Goal: Information Seeking & Learning: Learn about a topic

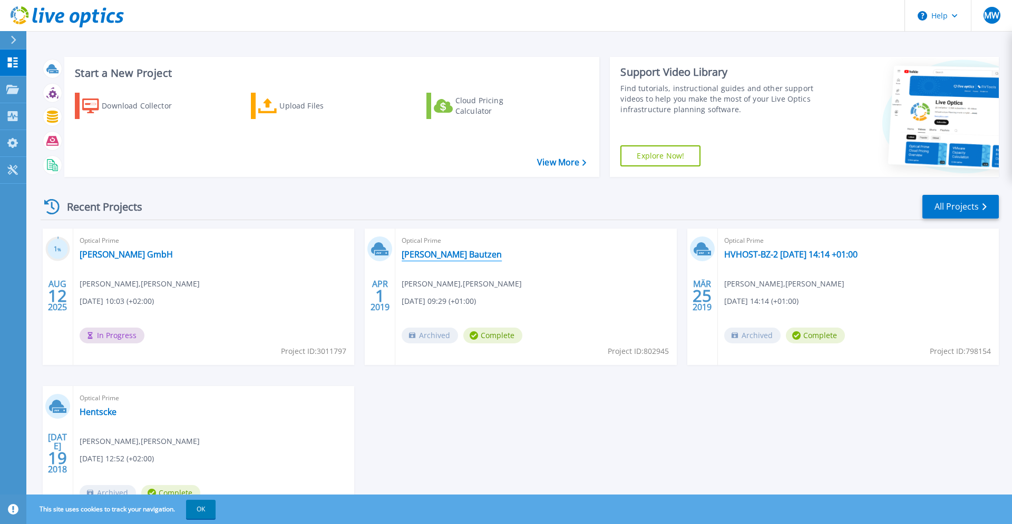
click at [442, 256] on link "Hentschke Bau Bautzen" at bounding box center [452, 254] width 100 height 11
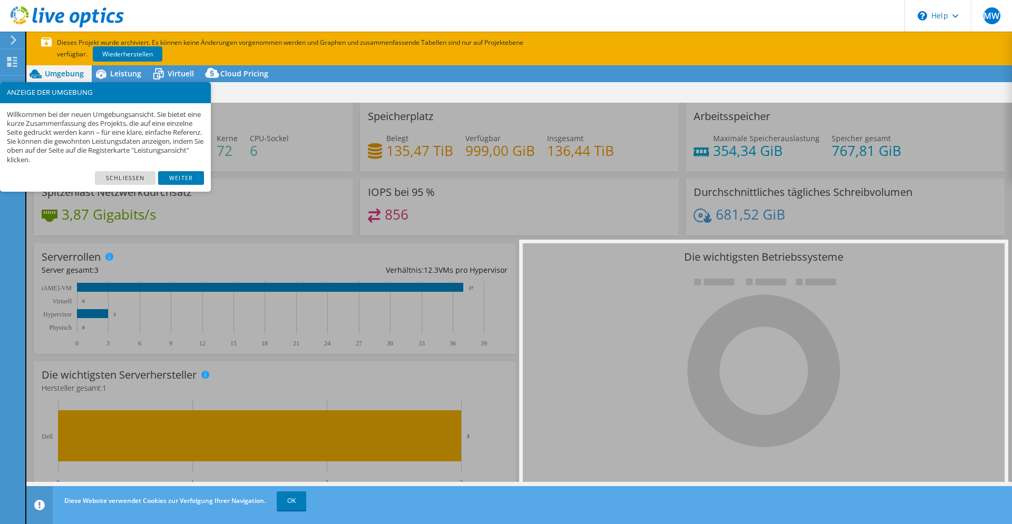
select select "USD"
click at [200, 173] on link "Weiter" at bounding box center [181, 178] width 46 height 14
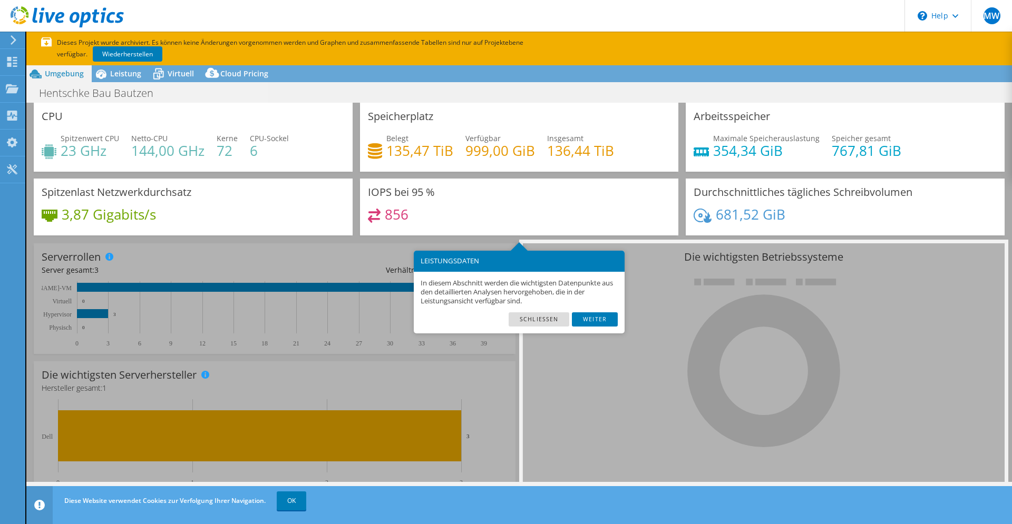
scroll to position [34, 0]
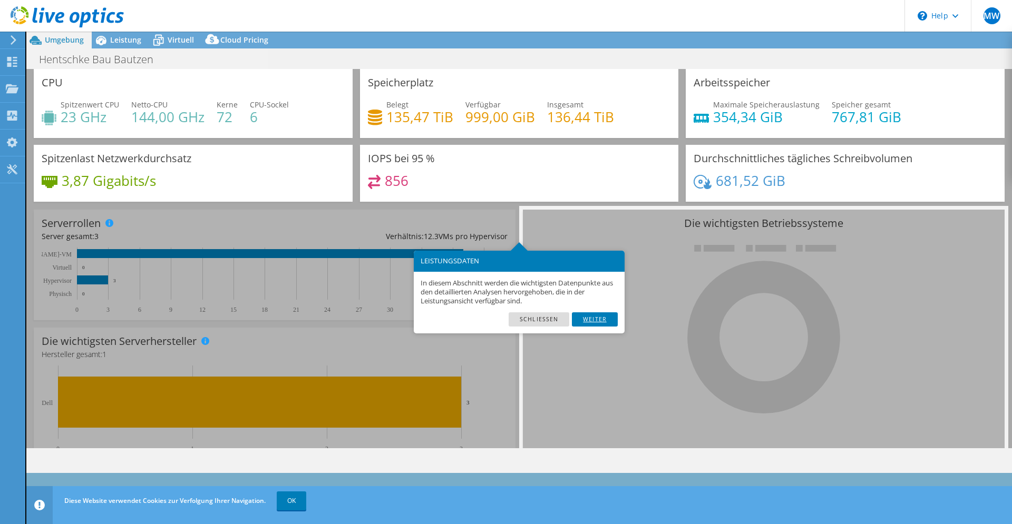
click at [584, 316] on link "Weiter" at bounding box center [595, 320] width 46 height 14
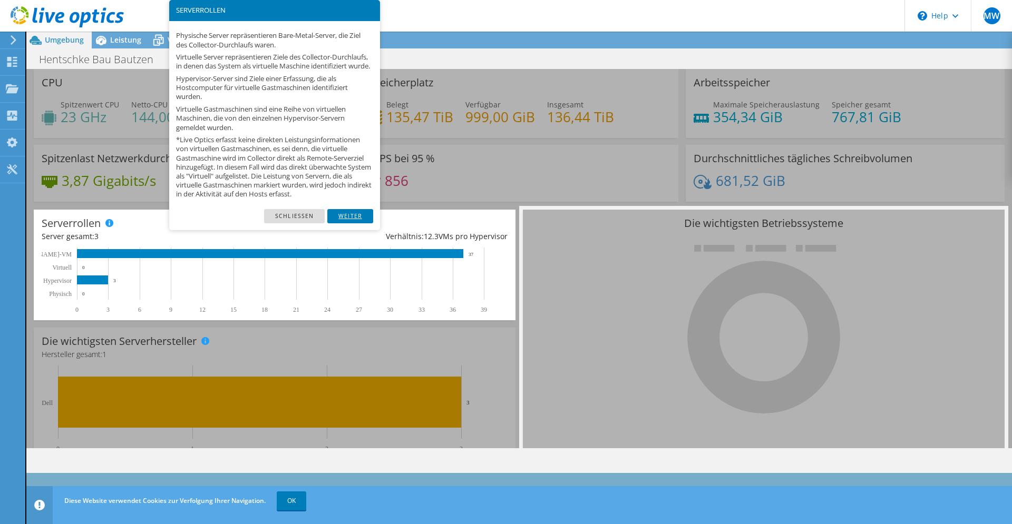
click at [353, 223] on link "Weiter" at bounding box center [350, 216] width 46 height 14
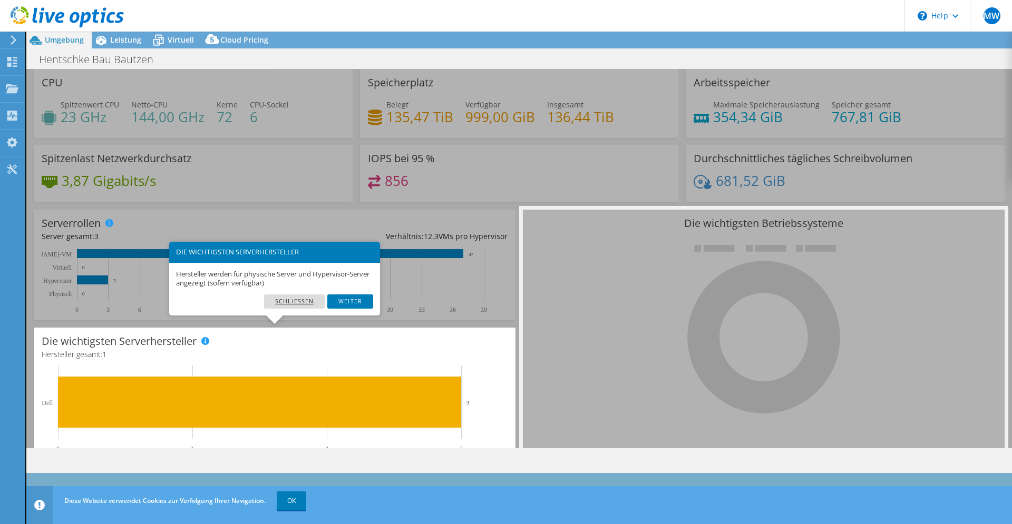
click at [316, 299] on link "Schließen" at bounding box center [294, 302] width 61 height 14
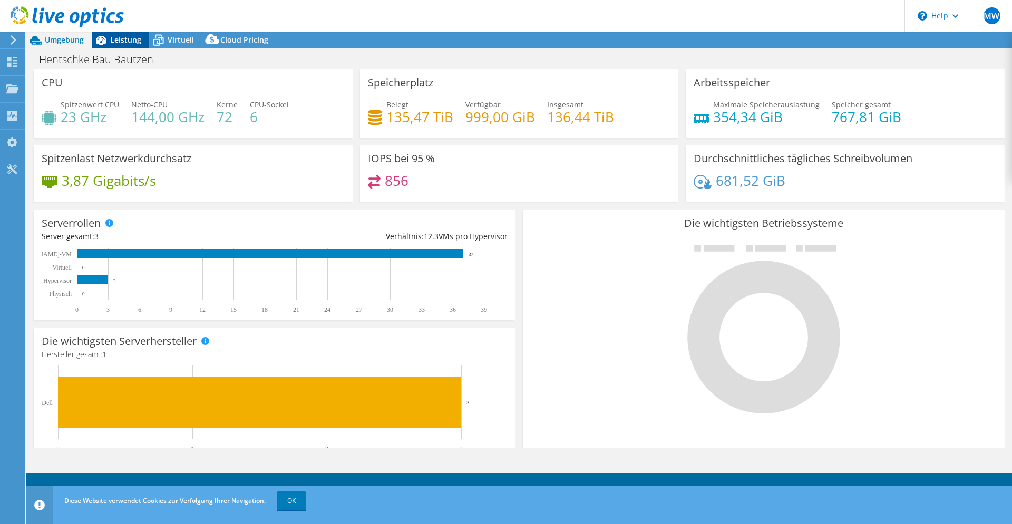
click at [120, 43] on span "Leistung" at bounding box center [125, 40] width 31 height 10
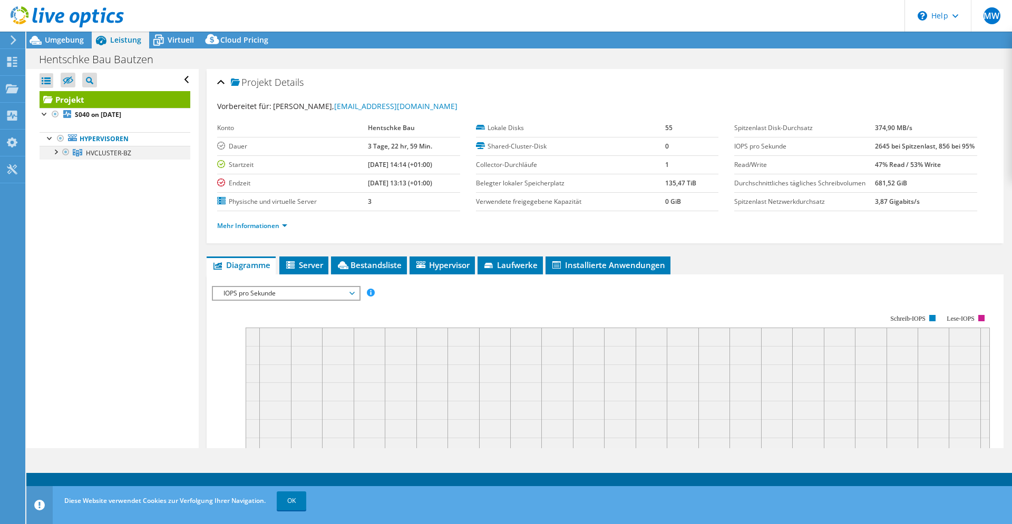
click at [59, 153] on div at bounding box center [55, 151] width 11 height 11
click at [60, 167] on div at bounding box center [60, 165] width 11 height 11
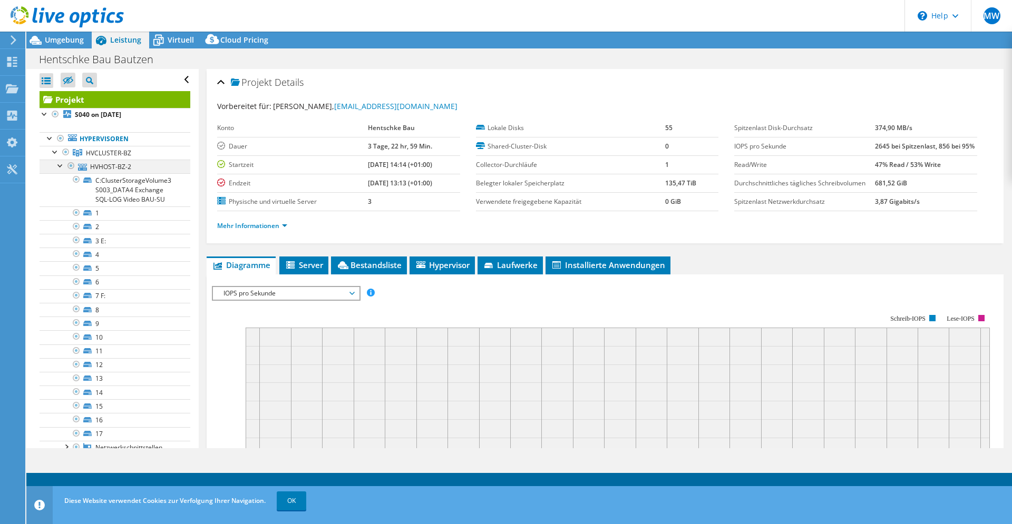
click at [60, 163] on div at bounding box center [60, 165] width 11 height 11
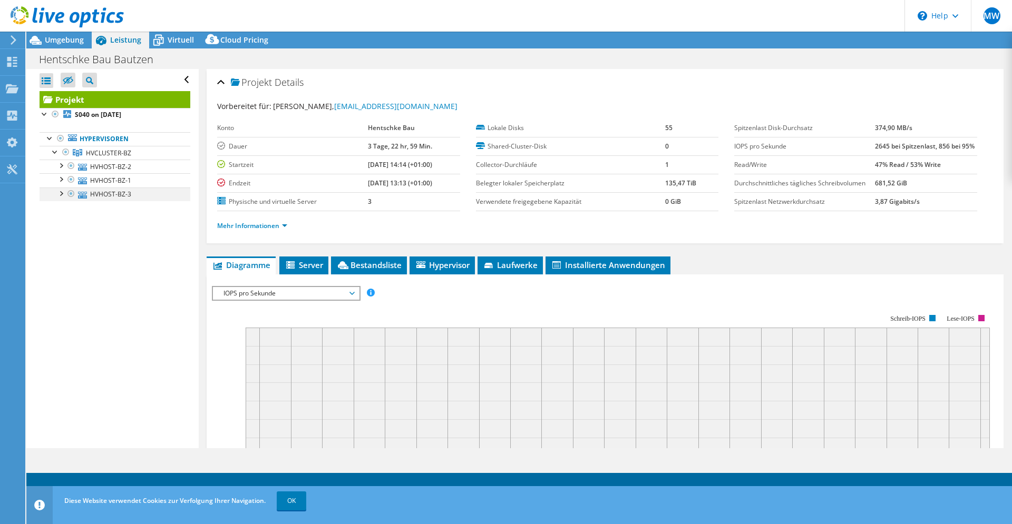
click at [61, 193] on div at bounding box center [60, 193] width 11 height 11
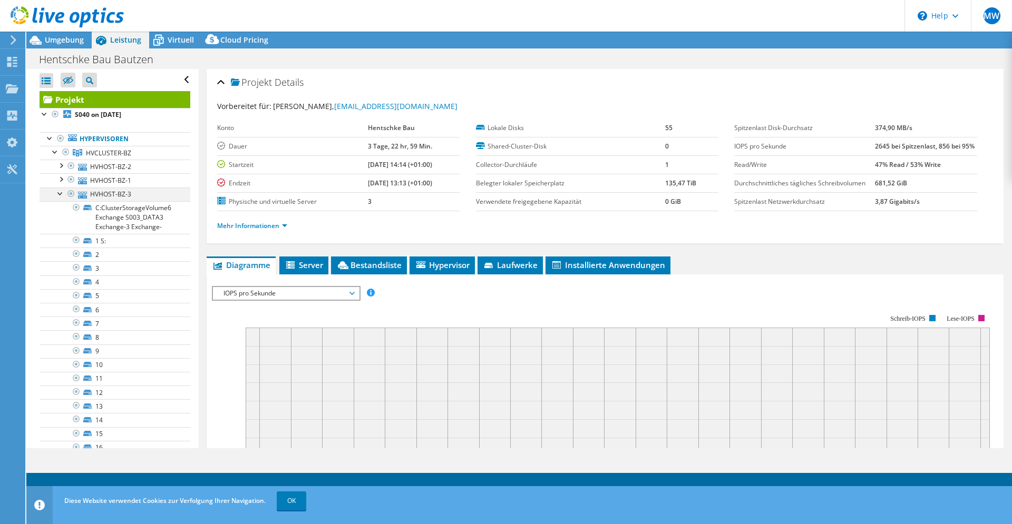
click at [60, 194] on div at bounding box center [60, 193] width 11 height 11
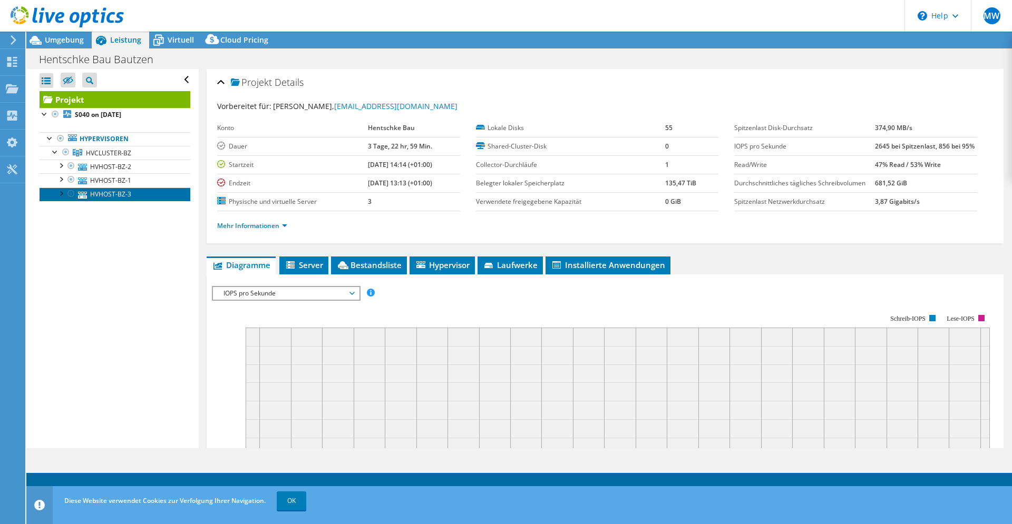
click at [59, 199] on link "HVHOST-BZ-3" at bounding box center [115, 195] width 151 height 14
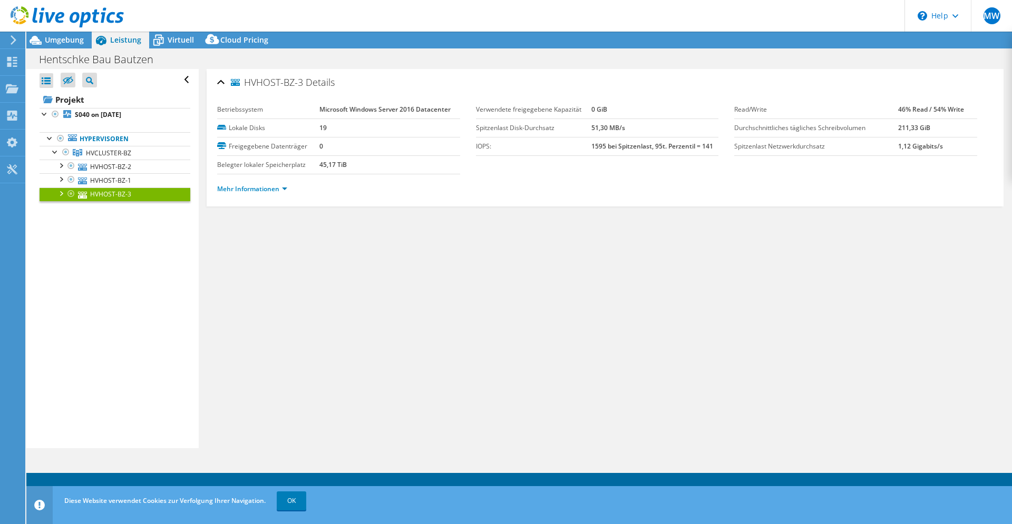
click at [65, 194] on div at bounding box center [60, 193] width 11 height 11
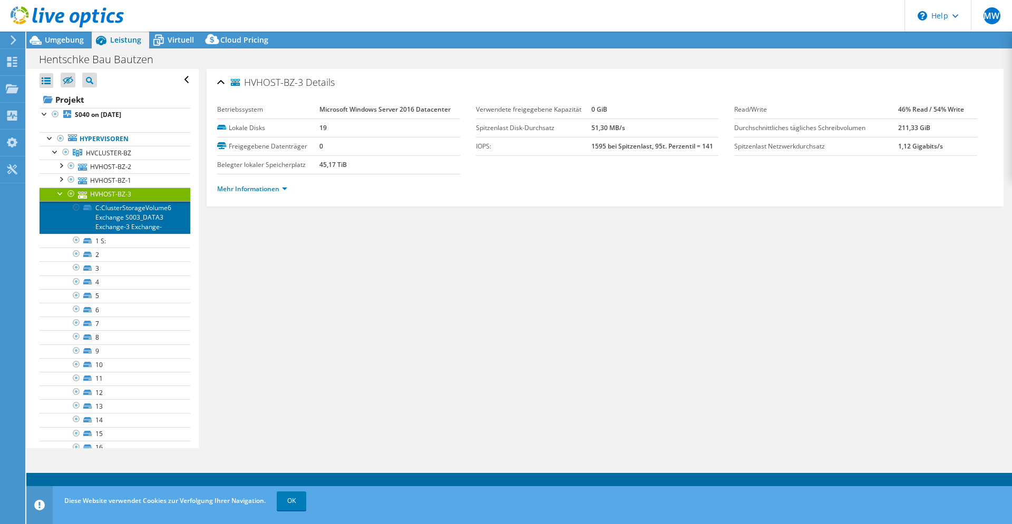
click at [152, 225] on link "C:ClusterStorageVolume6 Exchange S003_DATA3 Exchange-3 Exchange-" at bounding box center [115, 217] width 151 height 33
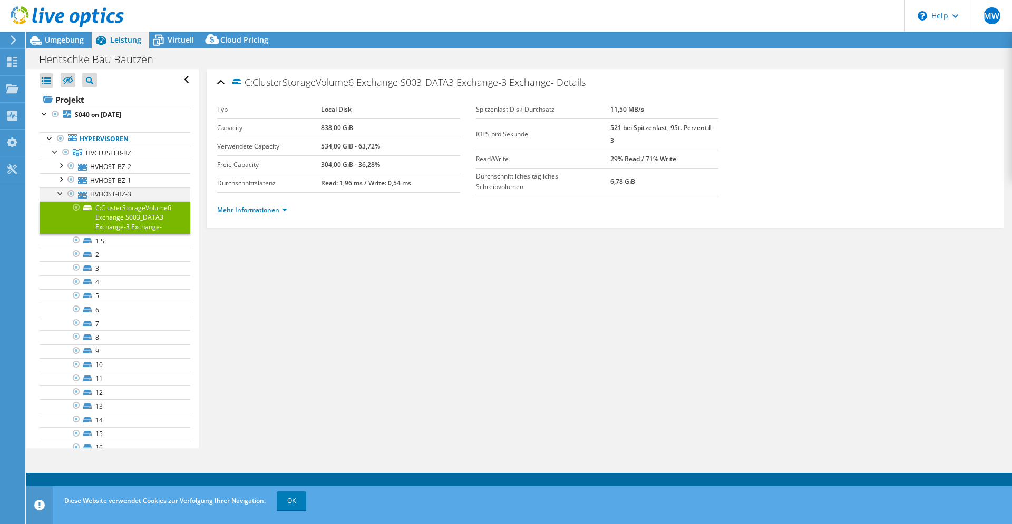
click at [58, 195] on div at bounding box center [60, 193] width 11 height 11
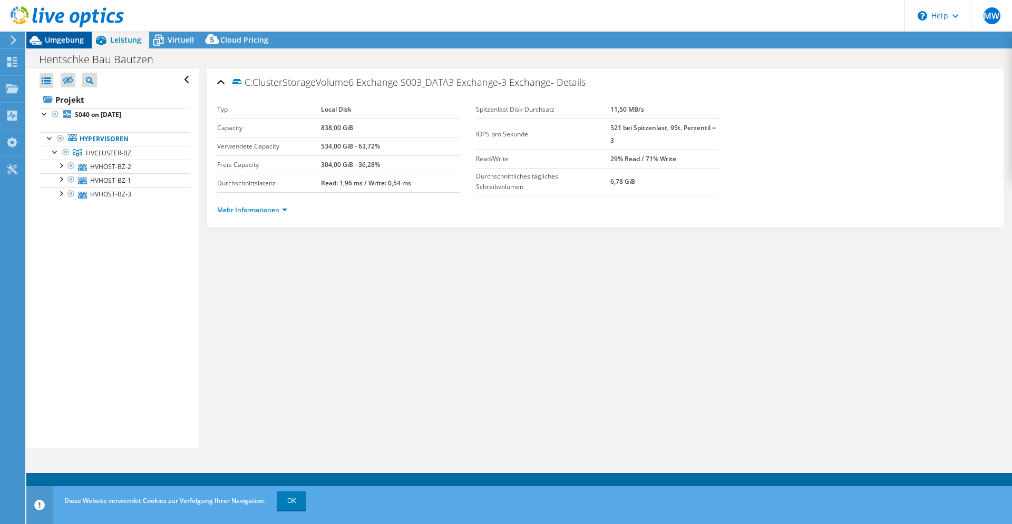
click at [54, 41] on span "Umgebung" at bounding box center [64, 40] width 39 height 10
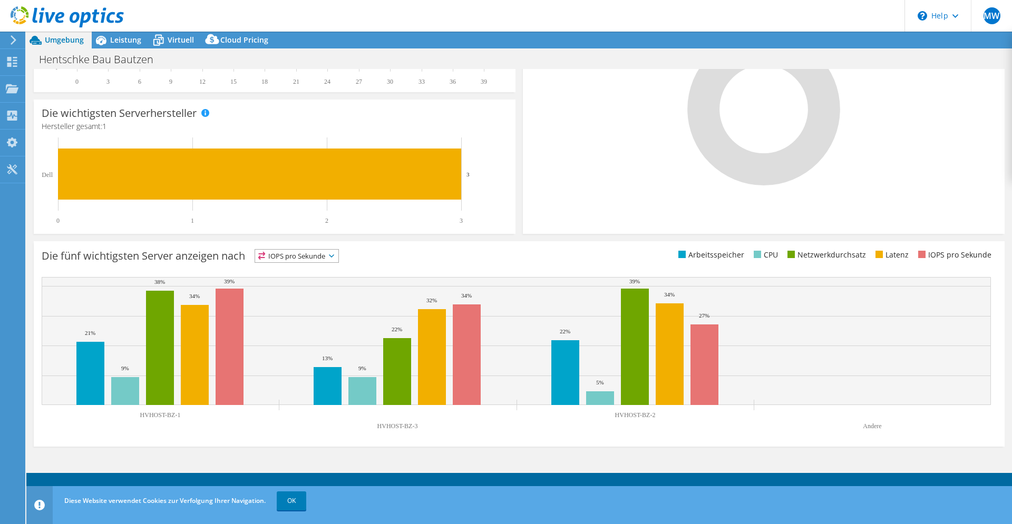
scroll to position [234, 0]
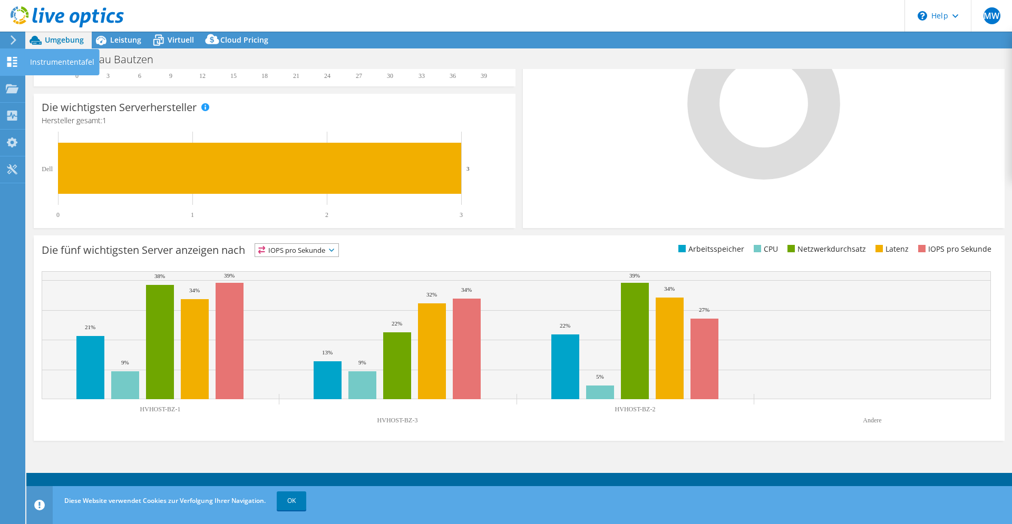
click at [12, 59] on icon at bounding box center [12, 62] width 13 height 10
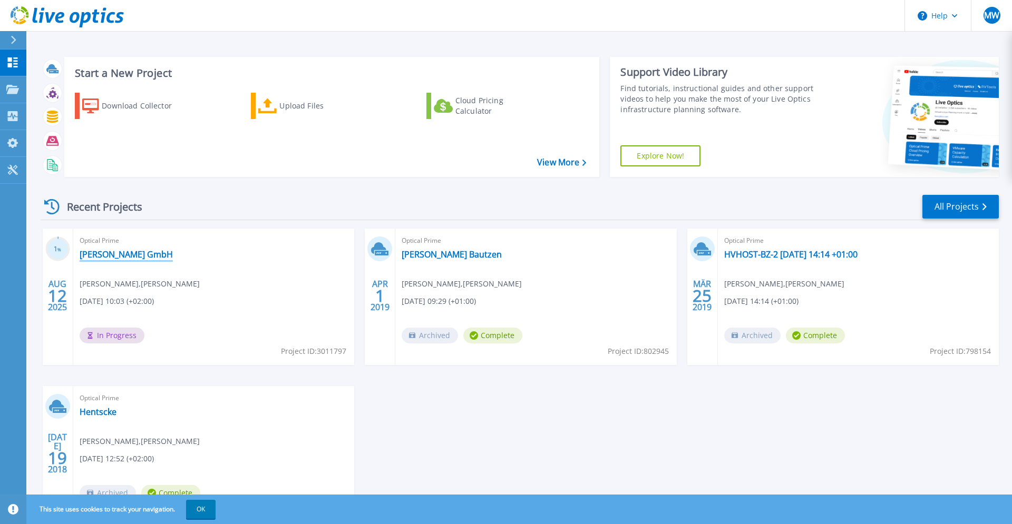
click at [158, 255] on link "[PERSON_NAME] GmbH" at bounding box center [126, 254] width 93 height 11
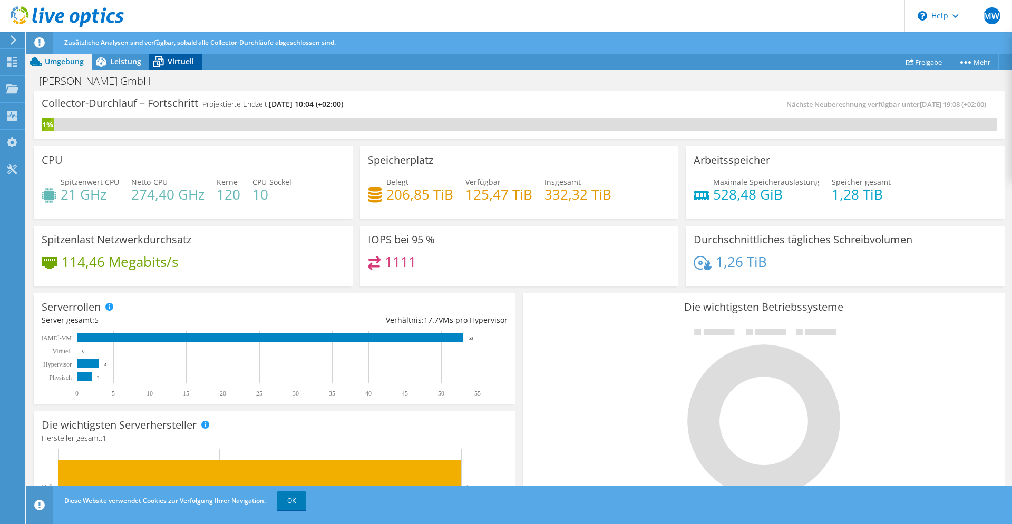
click at [170, 66] on span "Virtuell" at bounding box center [181, 61] width 26 height 10
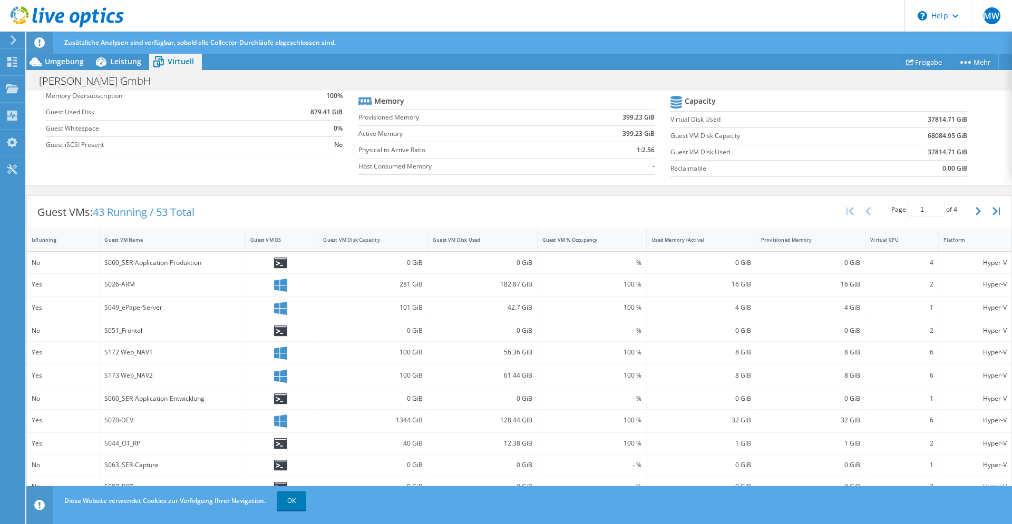
scroll to position [236, 0]
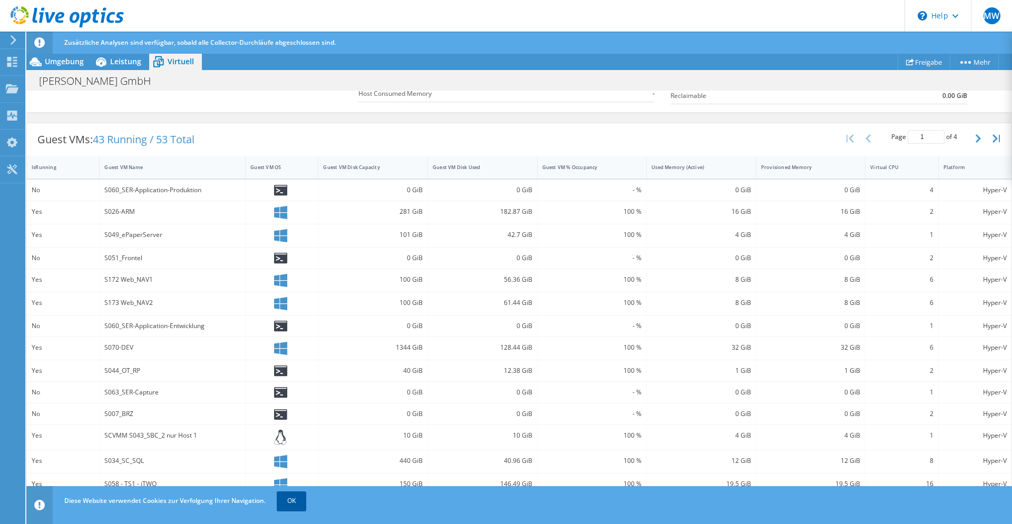
click at [290, 501] on link "OK" at bounding box center [292, 501] width 30 height 19
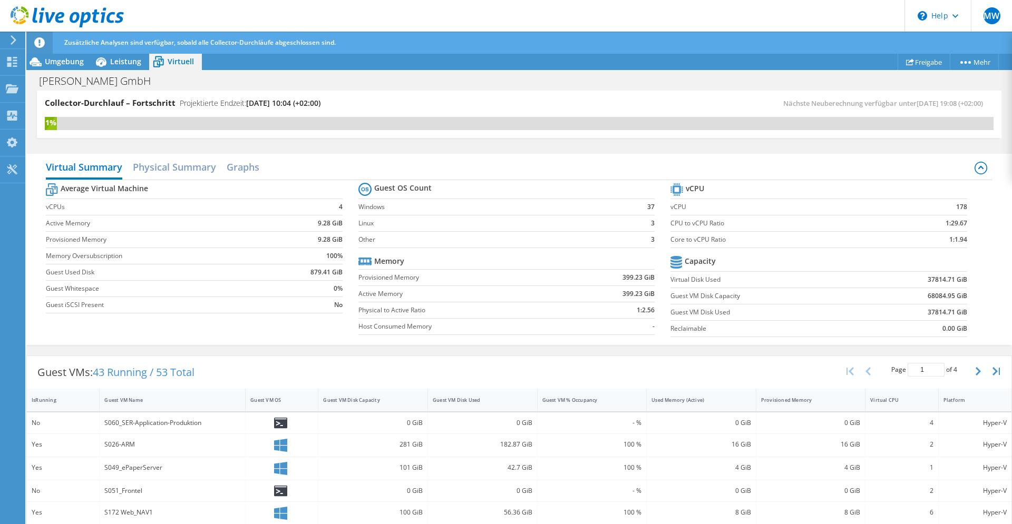
scroll to position [0, 0]
click at [6, 60] on icon at bounding box center [12, 62] width 13 height 10
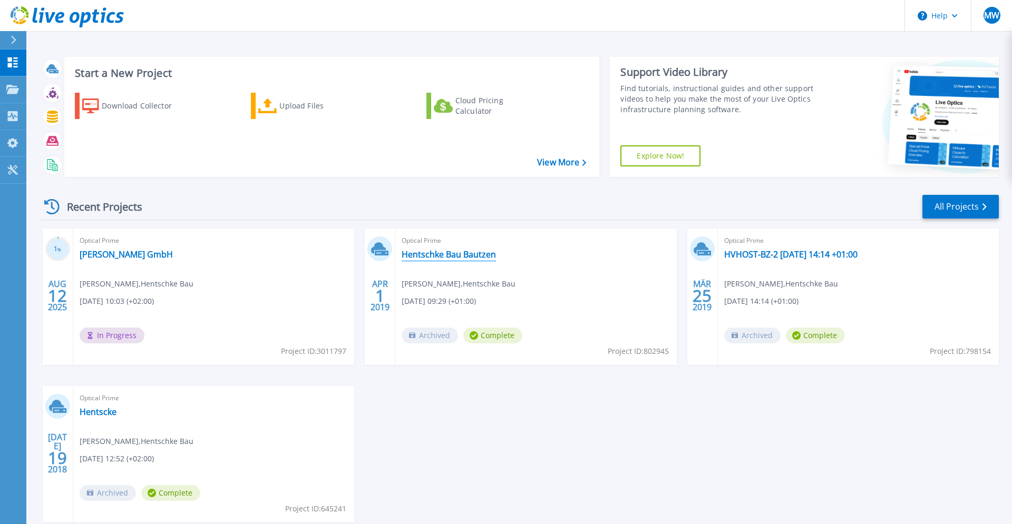
click at [438, 256] on link "Hentschke Bau Bautzen" at bounding box center [449, 254] width 94 height 11
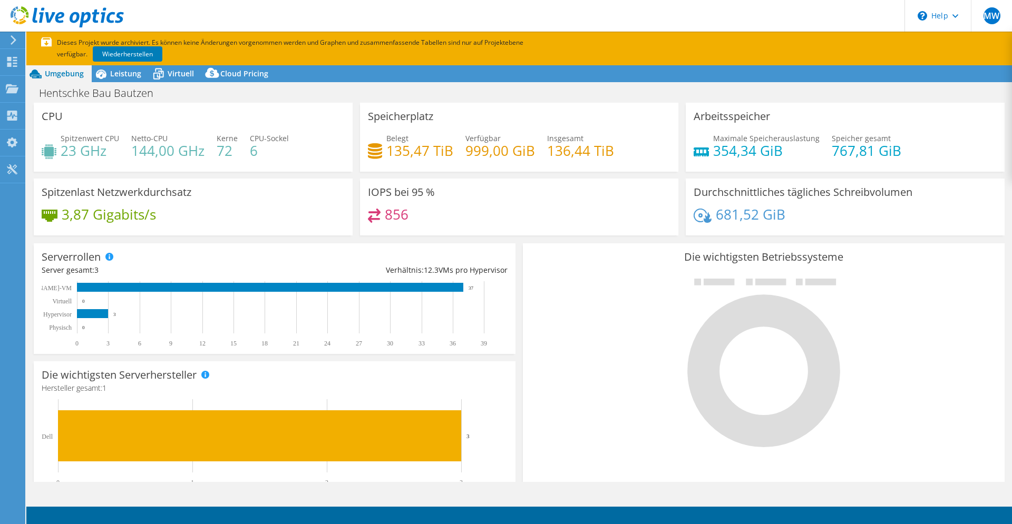
select select "USD"
click at [14, 58] on use at bounding box center [12, 62] width 10 height 10
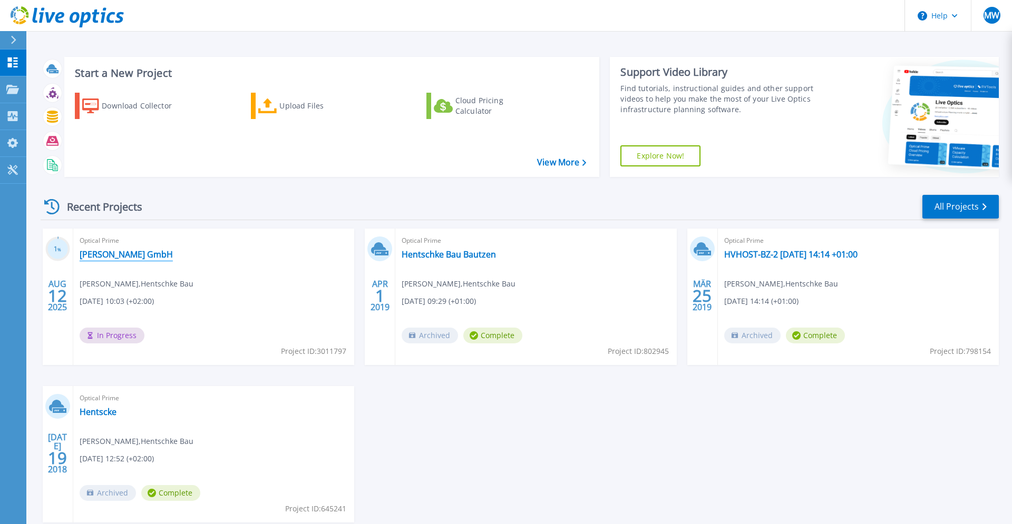
click at [155, 257] on link "[PERSON_NAME] GmbH" at bounding box center [126, 254] width 93 height 11
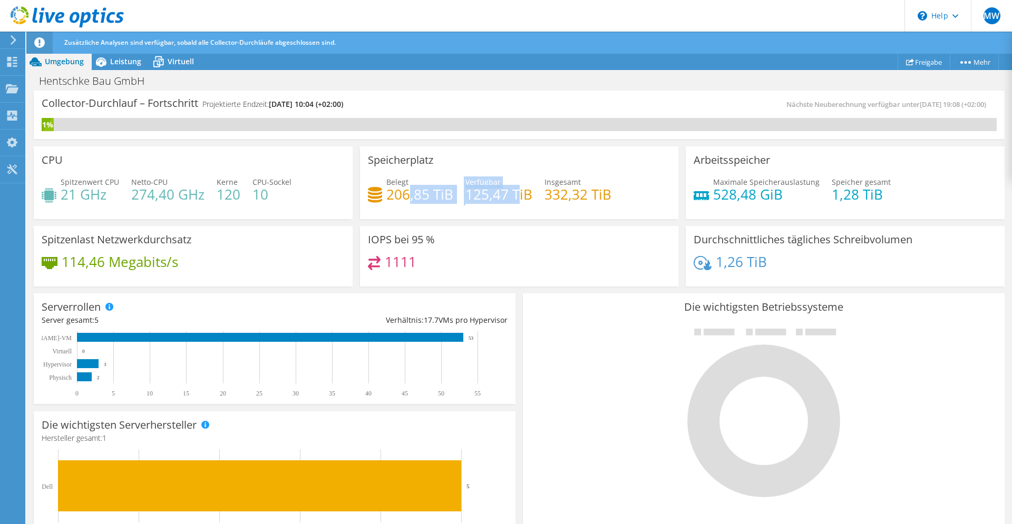
drag, startPoint x: 411, startPoint y: 196, endPoint x: 523, endPoint y: 197, distance: 112.3
click at [523, 197] on div "Belegt 206,85 TiB Verfügbar 125,47 TiB Insgesamt 332,32 TiB" at bounding box center [519, 194] width 303 height 34
drag, startPoint x: 75, startPoint y: 191, endPoint x: 144, endPoint y: 202, distance: 70.4
click at [144, 202] on div "Spitzenwert CPU 21 GHz Netto-CPU 274,40 GHz Kerne 120 CPU-Sockel 10" at bounding box center [193, 194] width 303 height 34
click at [150, 200] on h4 "274,40 GHz" at bounding box center [167, 195] width 73 height 12
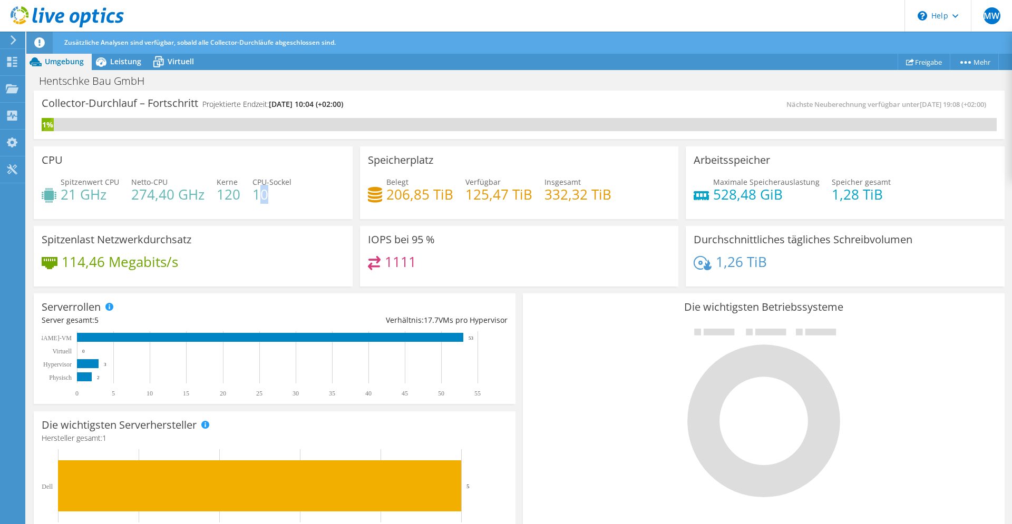
drag, startPoint x: 261, startPoint y: 188, endPoint x: 272, endPoint y: 202, distance: 18.4
click at [272, 202] on div "Spitzenwert CPU 21 GHz Netto-CPU 274,40 GHz Kerne 120 CPU-Sockel 10" at bounding box center [193, 194] width 303 height 34
click at [12, 58] on icon at bounding box center [12, 62] width 13 height 10
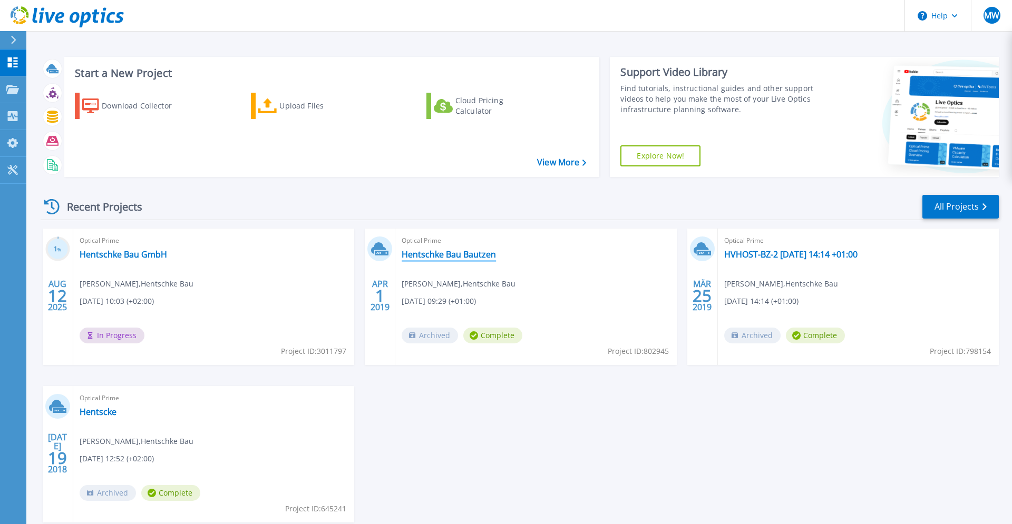
click at [454, 255] on link "Hentschke Bau Bautzen" at bounding box center [449, 254] width 94 height 11
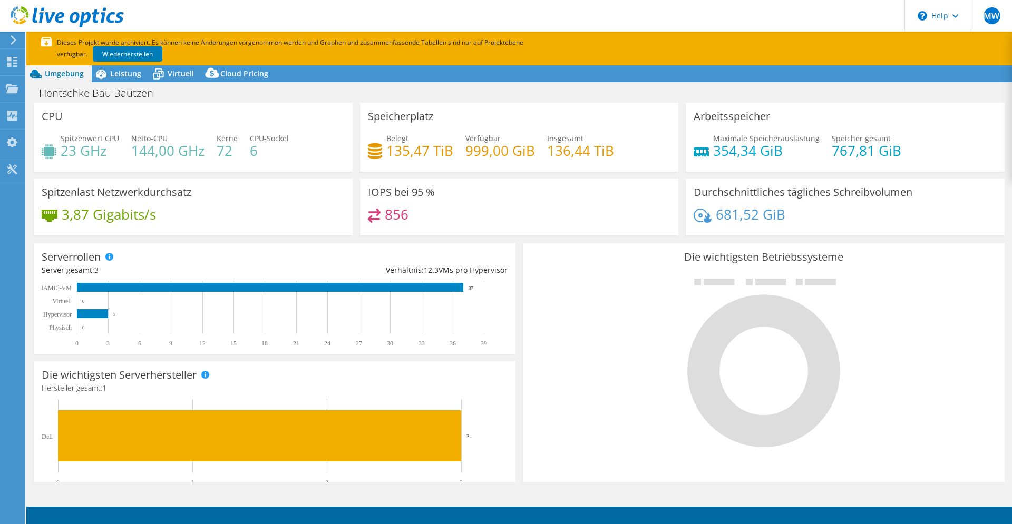
select select "USD"
click at [8, 67] on div at bounding box center [12, 63] width 13 height 12
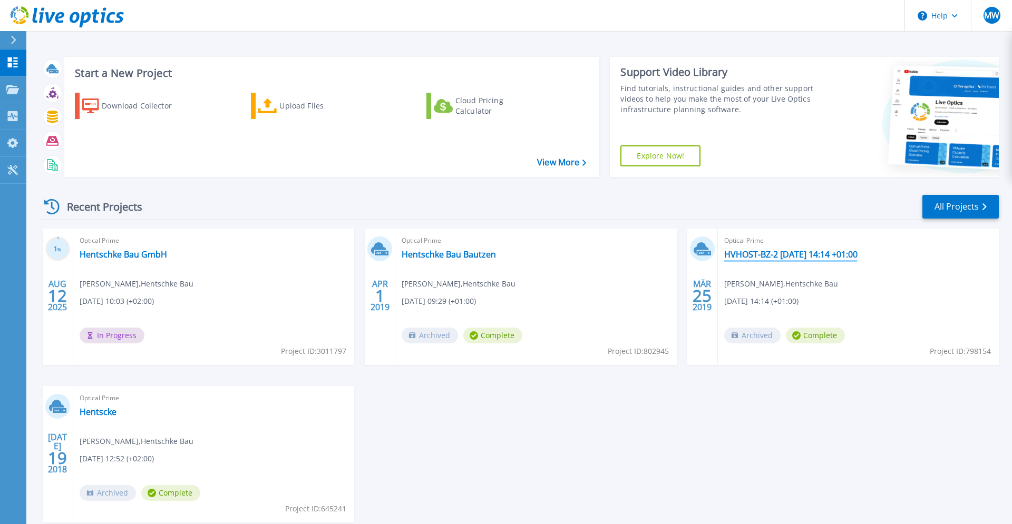
click at [781, 254] on link "HVHOST-BZ-2 [DATE] 14:14 +01:00" at bounding box center [790, 254] width 133 height 11
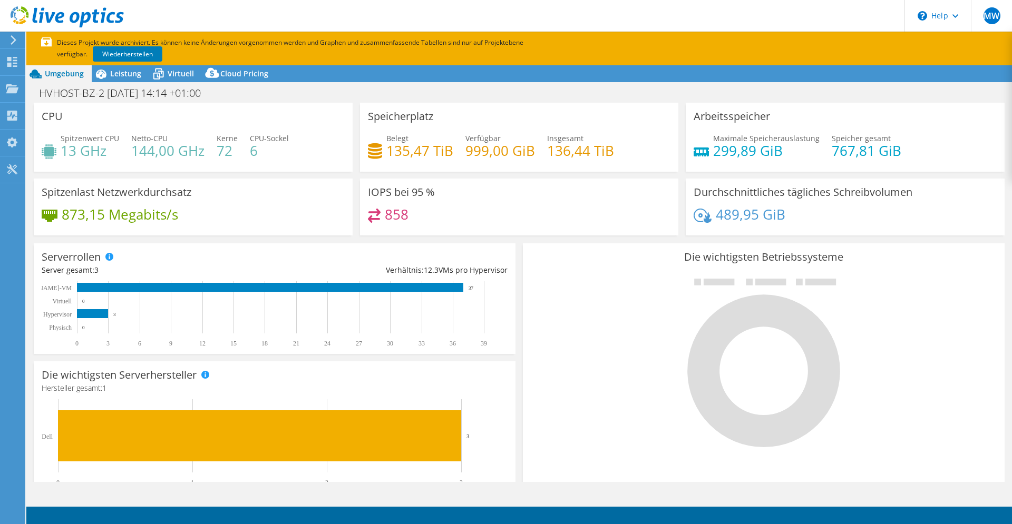
select select "USD"
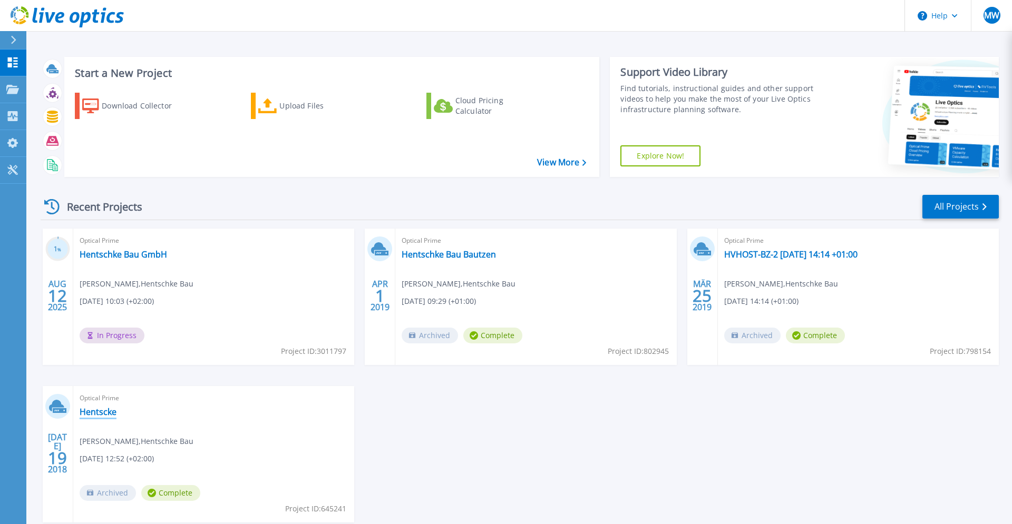
click at [103, 413] on link "Hentscke" at bounding box center [98, 412] width 37 height 11
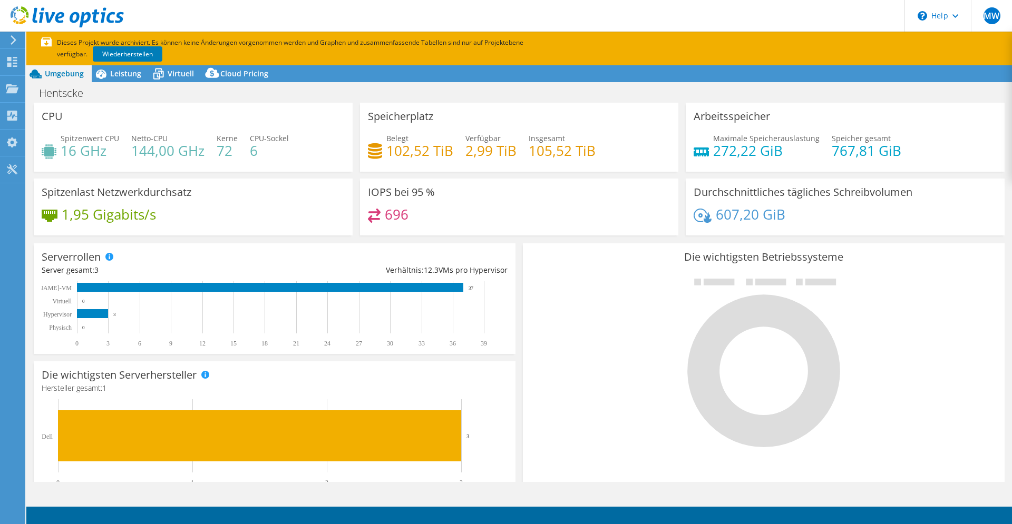
select select "USD"
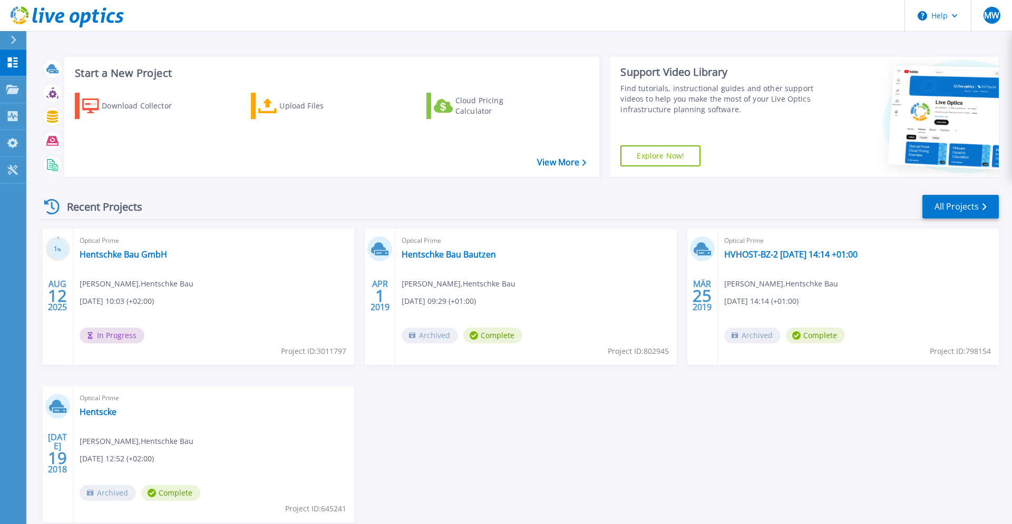
click at [155, 248] on div "Optical Prime [PERSON_NAME] GmbH [PERSON_NAME] , [PERSON_NAME] [DATE] 10:03 (+0…" at bounding box center [213, 297] width 281 height 137
click at [155, 254] on link "Hentschke Bau GmbH" at bounding box center [123, 254] width 87 height 11
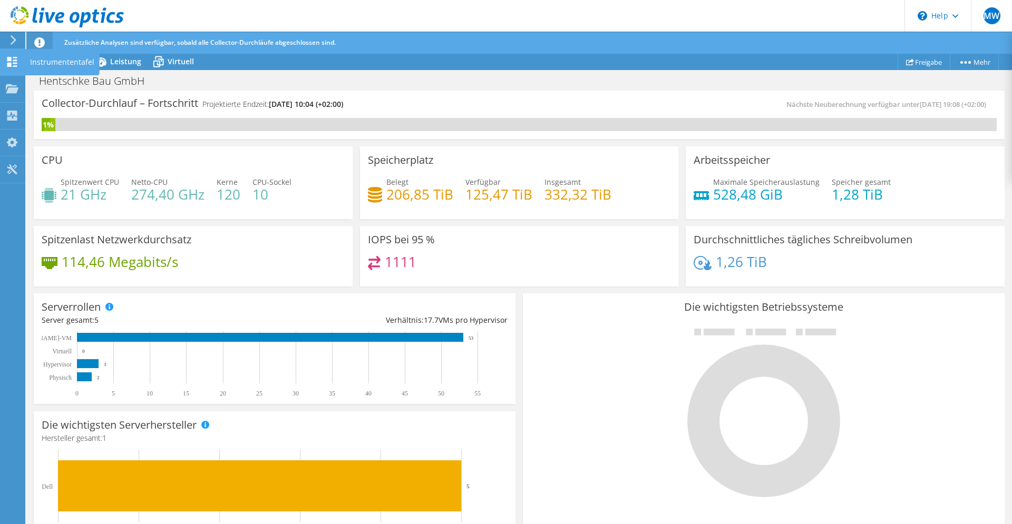
click at [11, 67] on div at bounding box center [12, 63] width 13 height 12
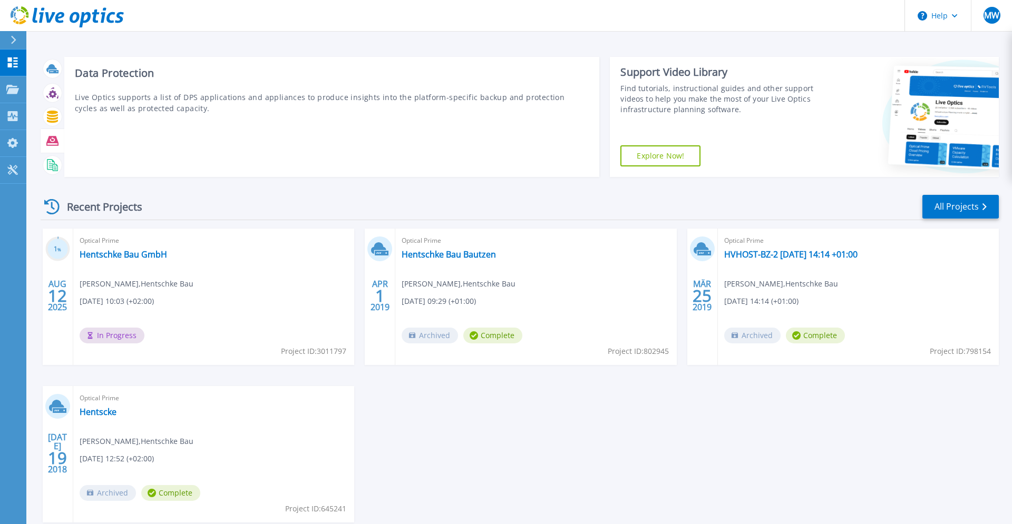
click at [52, 143] on icon at bounding box center [52, 140] width 12 height 9
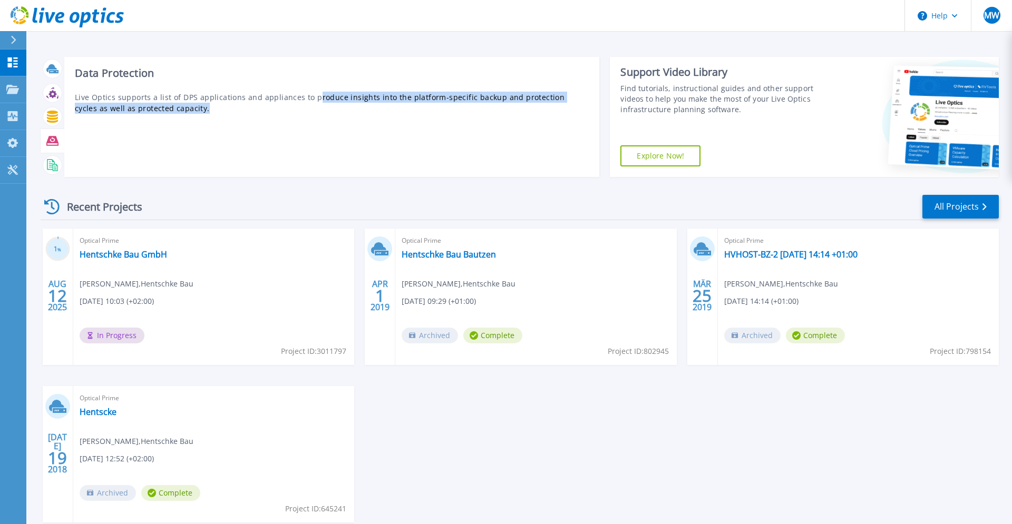
click at [304, 103] on p "Live Optics supports a list of DPS applications and appliances to produce insig…" at bounding box center [332, 103] width 514 height 22
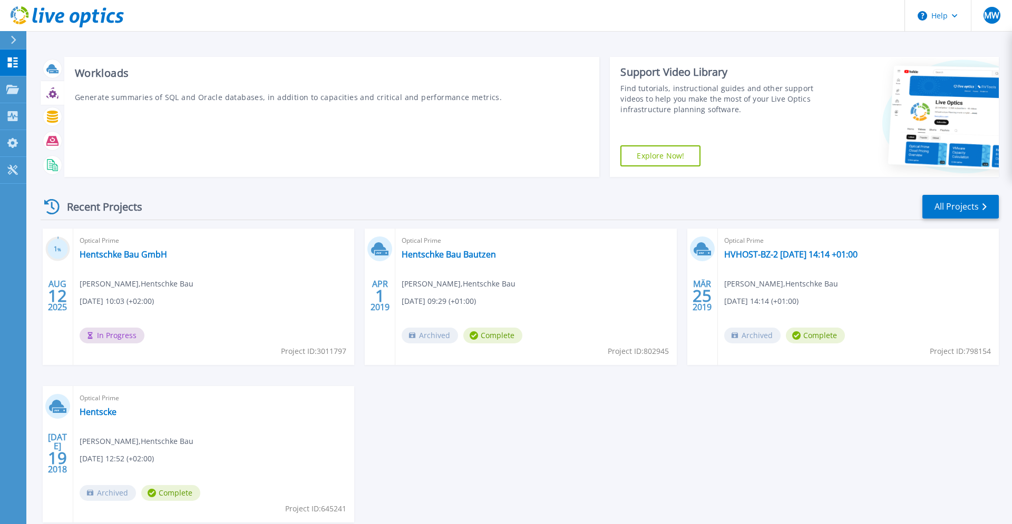
click at [53, 95] on icon at bounding box center [52, 93] width 12 height 12
click at [54, 120] on icon at bounding box center [52, 117] width 11 height 12
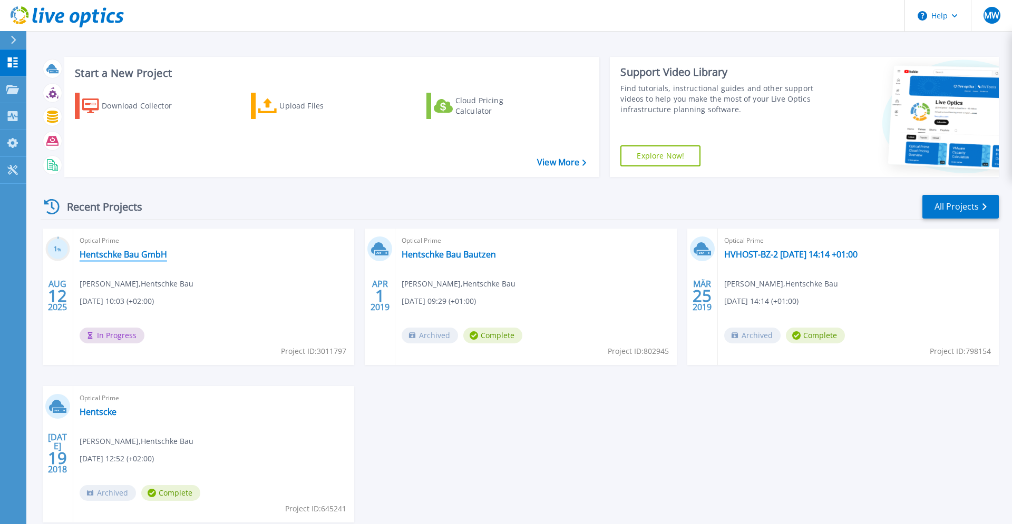
click at [125, 256] on link "Hentschke Bau GmbH" at bounding box center [123, 254] width 87 height 11
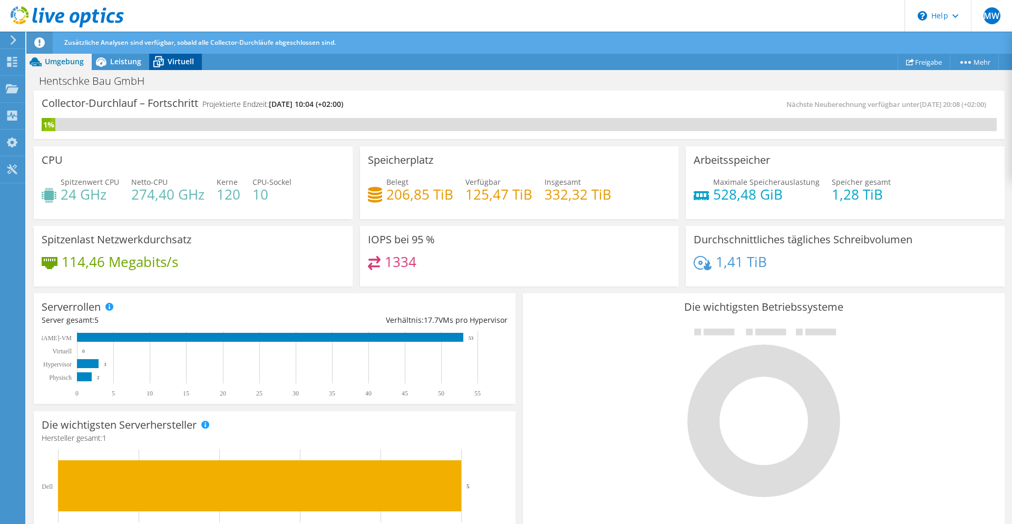
click at [190, 60] on span "Virtuell" at bounding box center [181, 61] width 26 height 10
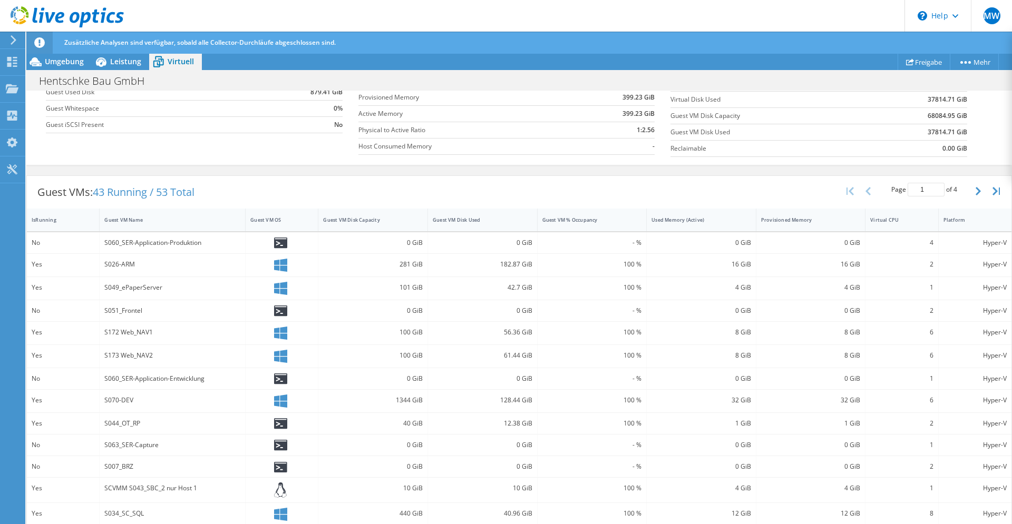
scroll to position [182, 0]
click at [979, 189] on icon "button" at bounding box center [978, 191] width 5 height 8
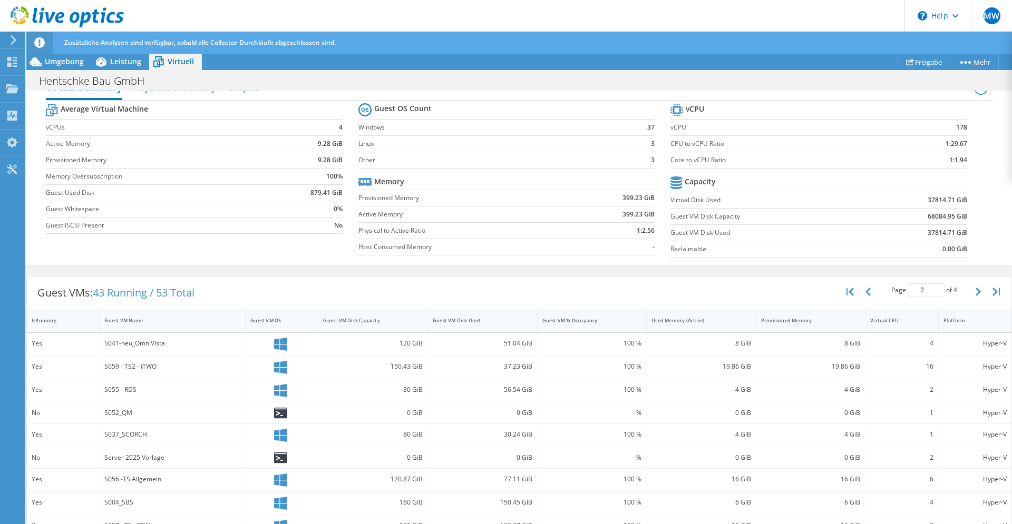
scroll to position [22, 0]
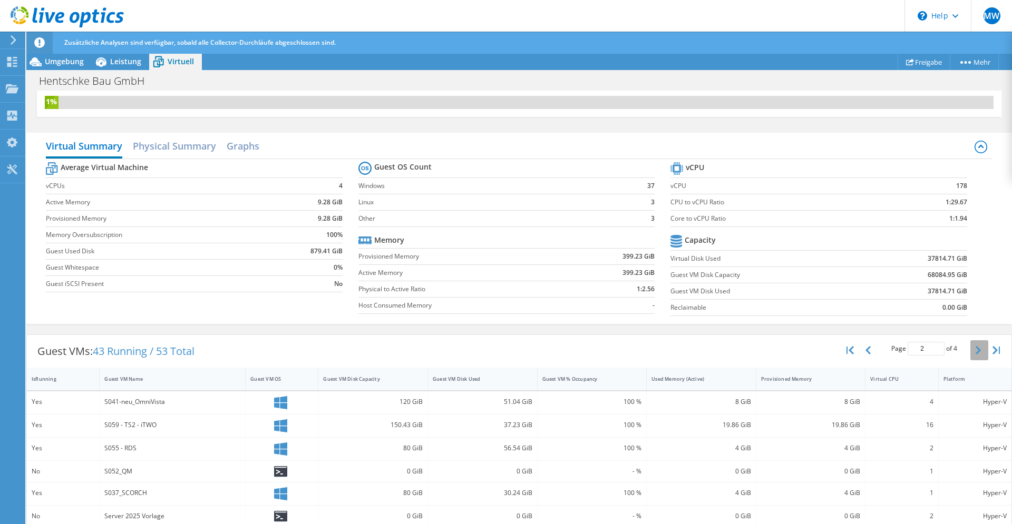
click at [976, 352] on icon "button" at bounding box center [978, 350] width 5 height 8
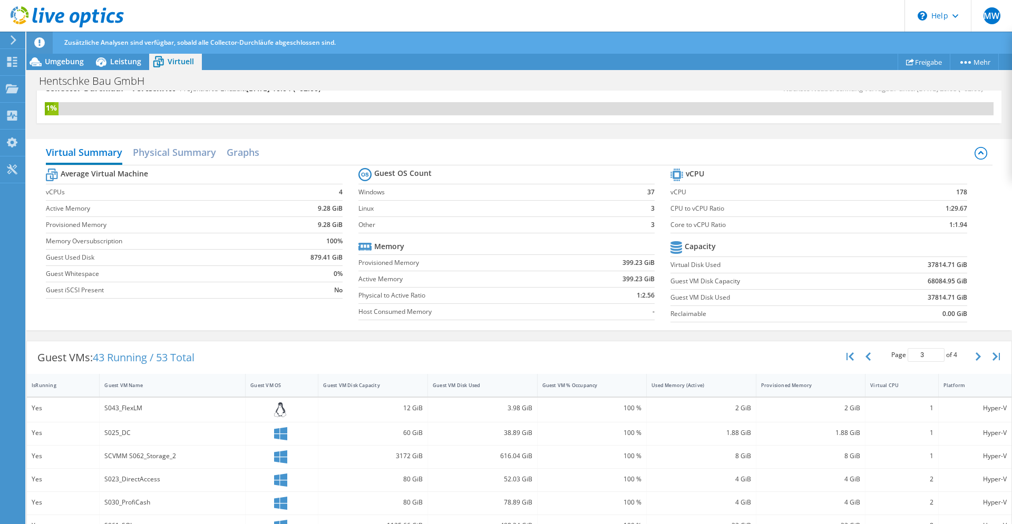
scroll to position [0, 0]
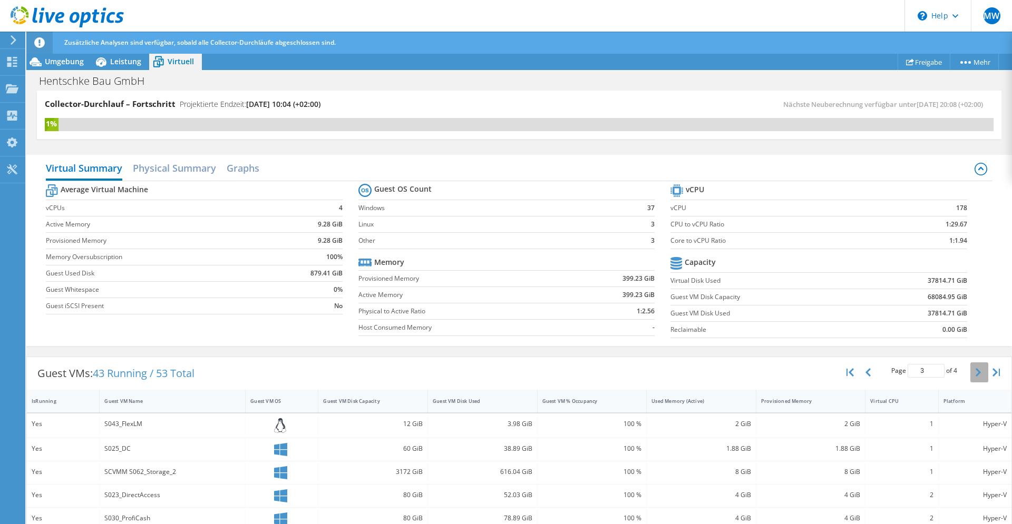
click at [982, 368] on button "button" at bounding box center [979, 373] width 18 height 20
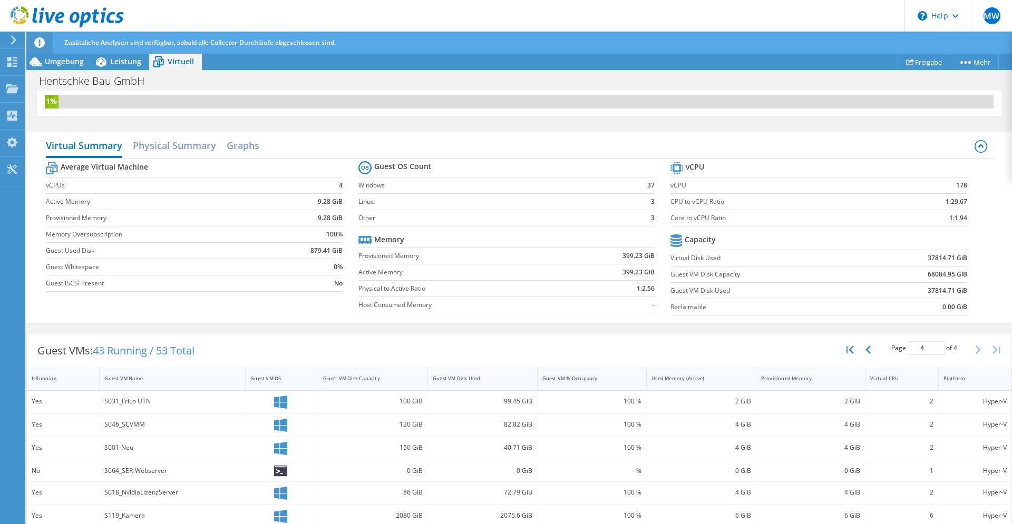
scroll to position [76, 0]
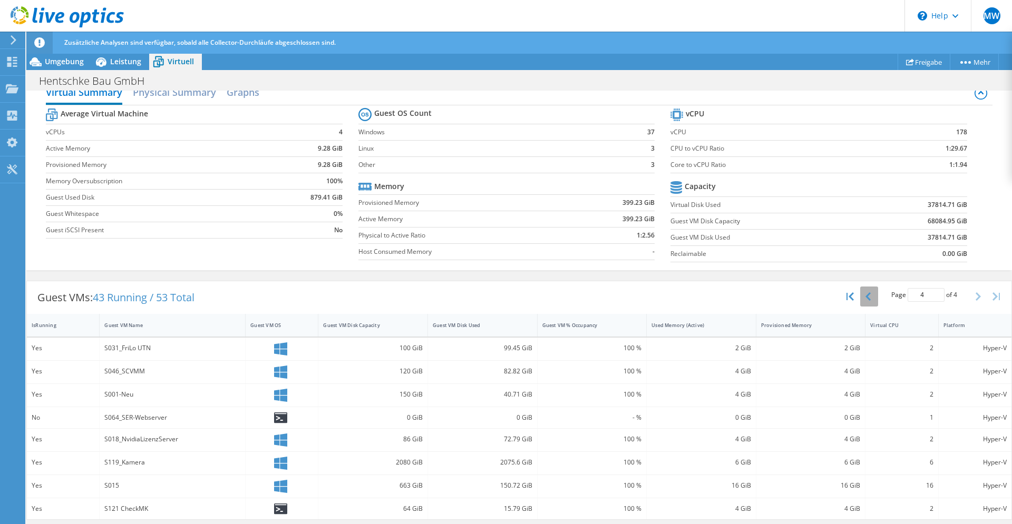
click at [869, 295] on icon "button" at bounding box center [867, 297] width 5 height 8
click at [874, 297] on button "button" at bounding box center [869, 296] width 18 height 20
drag, startPoint x: 866, startPoint y: 296, endPoint x: 889, endPoint y: 297, distance: 22.7
click at [867, 296] on icon "button" at bounding box center [867, 296] width 5 height 8
type input "1"
